Goal: Complete application form

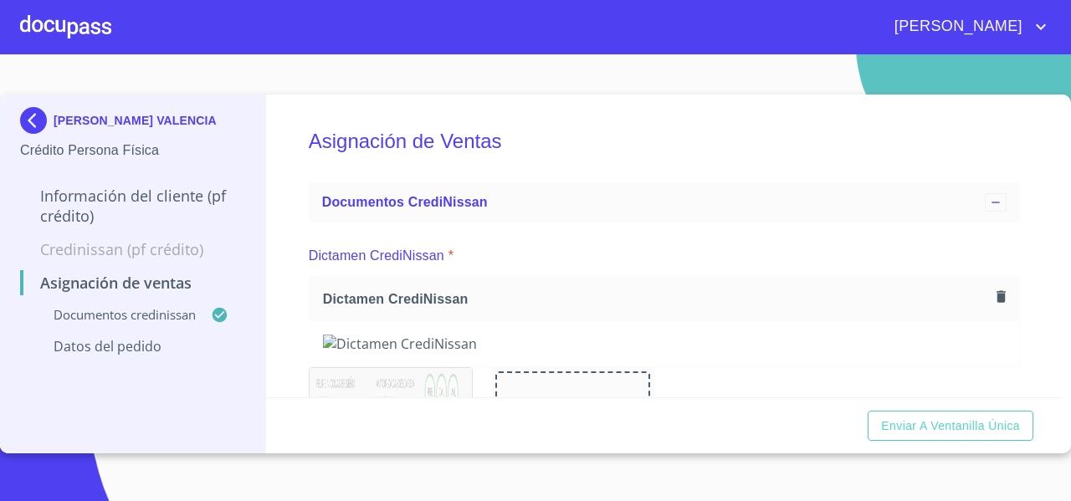
scroll to position [547, 0]
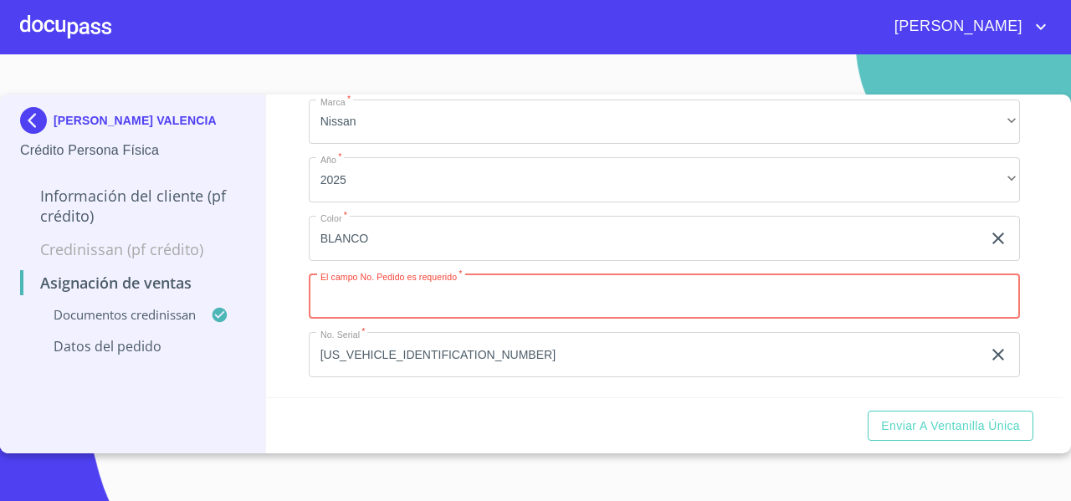
click at [290, 247] on div "Asignación de Ventas Documentos CrediNissan Dictamen CrediNissan * Dictamen Cre…" at bounding box center [665, 246] width 798 height 303
click at [403, 300] on input "Marca   *" at bounding box center [665, 297] width 712 height 45
type input "11841"
click at [274, 292] on div "Asignación de Ventas Documentos CrediNissan Dictamen CrediNissan * Dictamen Cre…" at bounding box center [665, 246] width 798 height 303
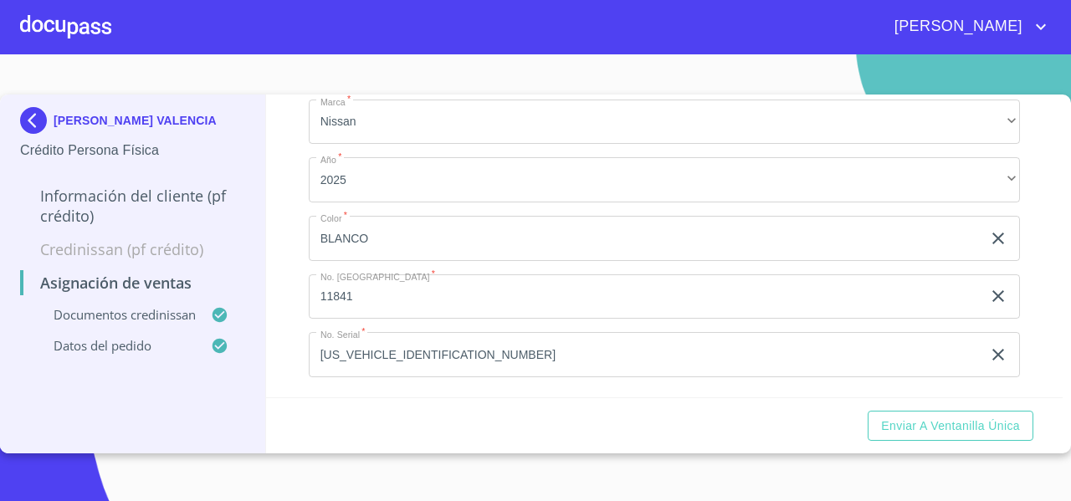
click at [275, 298] on div "Asignación de Ventas Documentos CrediNissan Dictamen CrediNissan * Dictamen Cre…" at bounding box center [665, 246] width 798 height 303
click at [295, 298] on div "Asignación de Ventas Documentos CrediNissan Dictamen CrediNissan * Dictamen Cre…" at bounding box center [665, 246] width 798 height 303
click at [284, 280] on div "Asignación de Ventas Documentos CrediNissan Dictamen CrediNissan * Dictamen Cre…" at bounding box center [665, 246] width 798 height 303
click at [181, 41] on div "[PERSON_NAME]" at bounding box center [535, 27] width 1071 height 54
